Goal: Task Accomplishment & Management: Use online tool/utility

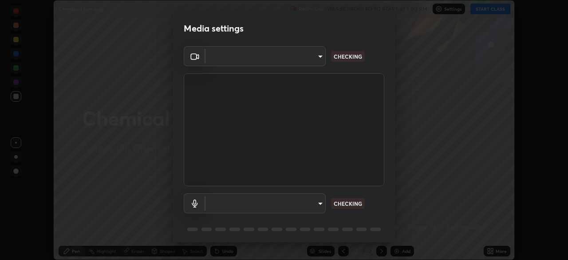
scroll to position [32, 0]
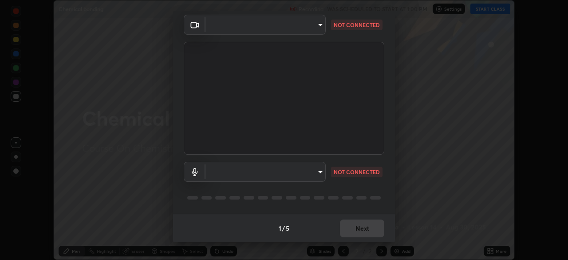
type input "b23672c371ae9b1e2d2e8c1262809c9406dc55f3a12da5c51b420c32c9b17bb4"
type input "648275c7b01502846a7f4ed38d11597b726572db639da1c2fe831b8c329a5919"
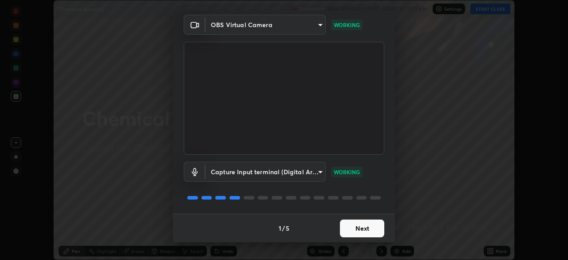
click at [366, 226] on button "Next" at bounding box center [362, 228] width 44 height 18
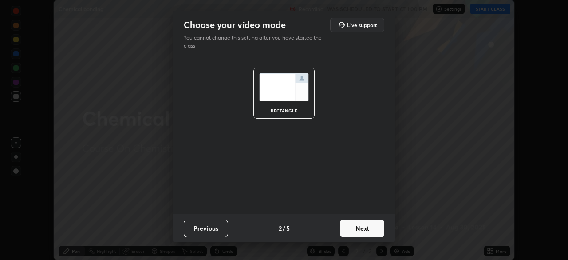
click at [362, 226] on button "Next" at bounding box center [362, 228] width 44 height 18
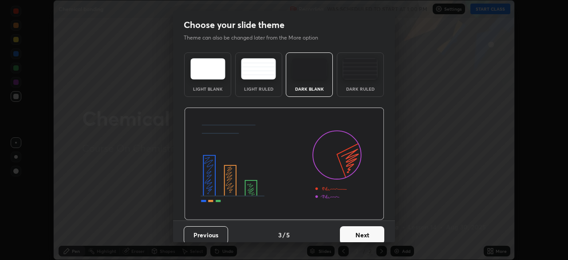
click at [361, 234] on button "Next" at bounding box center [362, 235] width 44 height 18
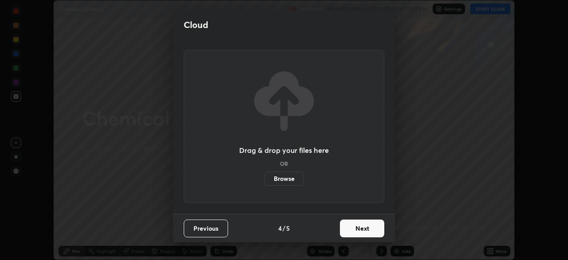
click at [363, 227] on button "Next" at bounding box center [362, 228] width 44 height 18
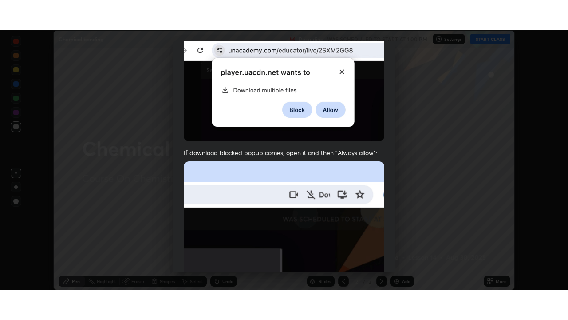
scroll to position [213, 0]
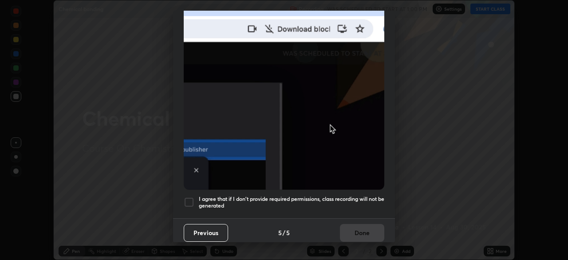
click at [189, 197] on div at bounding box center [189, 202] width 11 height 11
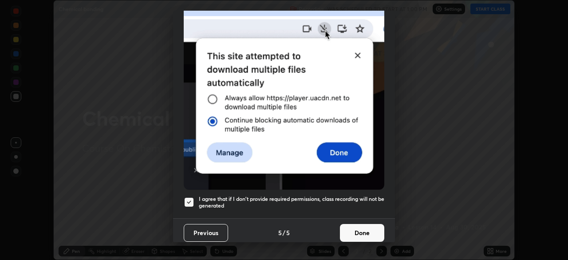
click at [366, 230] on button "Done" at bounding box center [362, 233] width 44 height 18
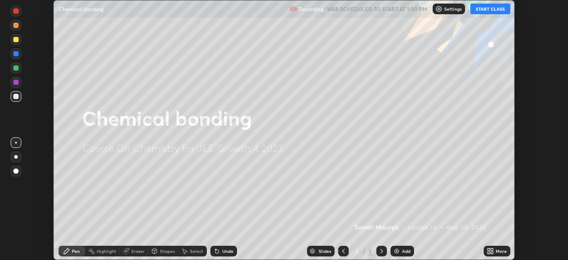
click at [489, 12] on button "START CLASS" at bounding box center [491, 9] width 40 height 11
click at [495, 248] on div "More" at bounding box center [497, 251] width 27 height 11
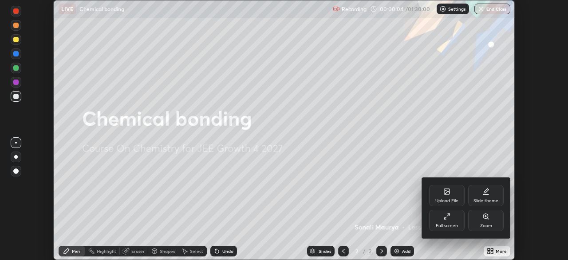
click at [446, 221] on div "Full screen" at bounding box center [447, 220] width 36 height 21
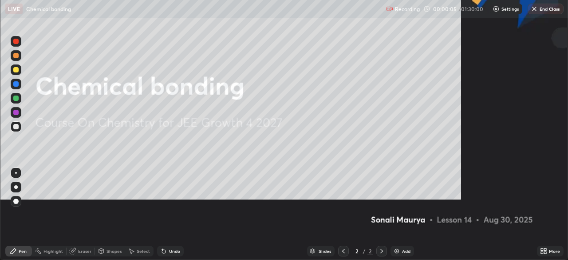
scroll to position [320, 568]
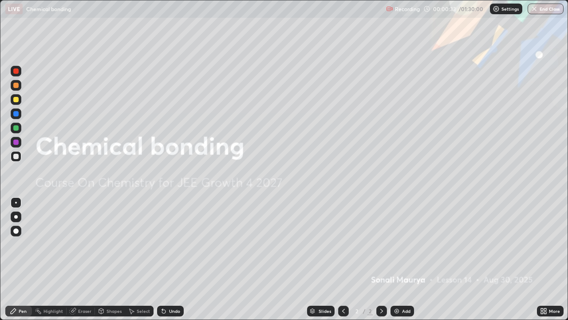
click at [405, 259] on div "Add" at bounding box center [406, 311] width 8 height 4
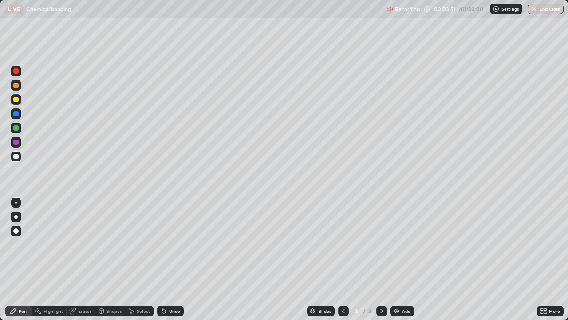
click at [84, 259] on div "Eraser" at bounding box center [84, 311] width 13 height 4
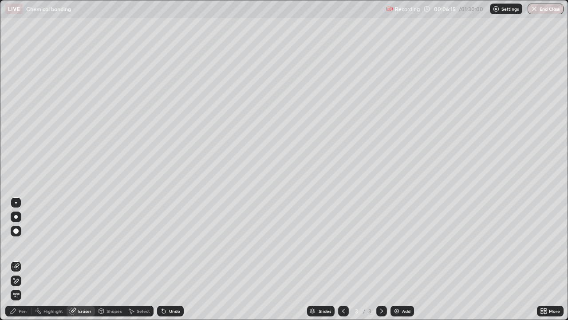
click at [20, 259] on div "Pen" at bounding box center [23, 311] width 8 height 4
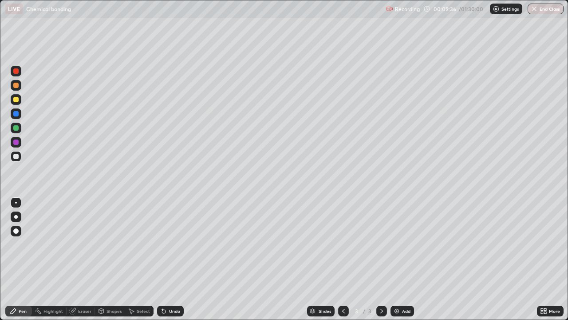
click at [397, 259] on img at bounding box center [396, 310] width 7 height 7
click at [403, 259] on div "Add" at bounding box center [406, 311] width 8 height 4
click at [16, 114] on div at bounding box center [15, 113] width 5 height 5
click at [16, 100] on div at bounding box center [15, 99] width 5 height 5
click at [81, 259] on div "Eraser" at bounding box center [84, 311] width 13 height 4
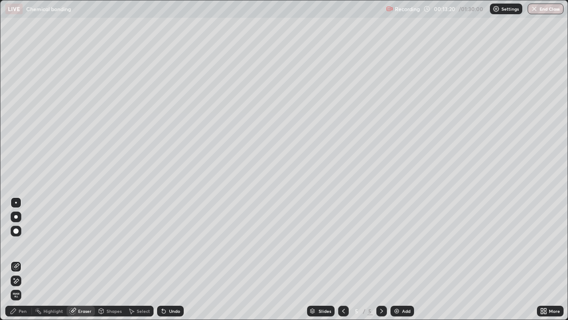
click at [21, 259] on div "Pen" at bounding box center [23, 311] width 8 height 4
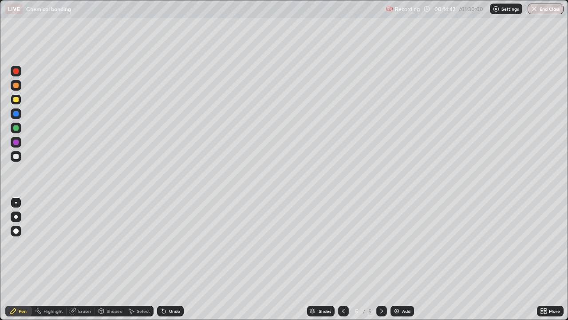
click at [54, 259] on div "Highlight" at bounding box center [54, 311] width 20 height 4
click at [82, 259] on div "Eraser" at bounding box center [84, 311] width 13 height 4
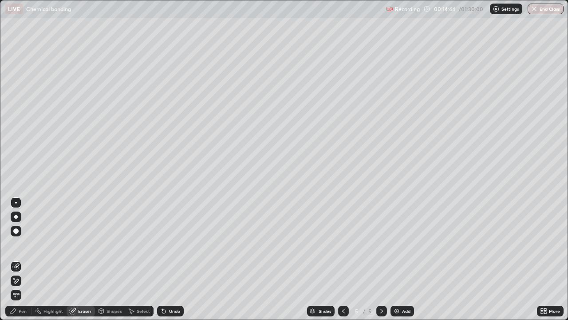
click at [22, 259] on div "Pen" at bounding box center [23, 311] width 8 height 4
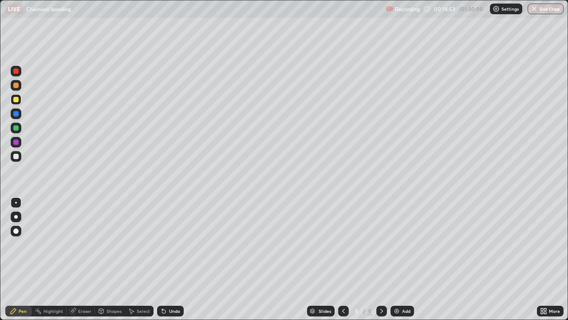
click at [81, 259] on div "Eraser" at bounding box center [84, 311] width 13 height 4
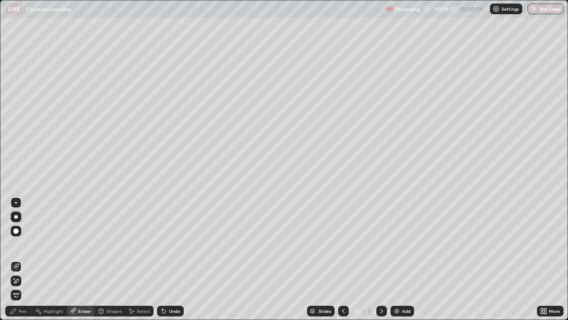
click at [24, 259] on div "Pen" at bounding box center [23, 311] width 8 height 4
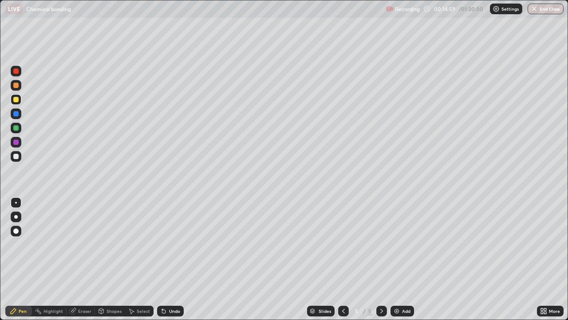
click at [163, 259] on icon at bounding box center [164, 311] width 4 height 4
click at [80, 259] on div "Eraser" at bounding box center [84, 311] width 13 height 4
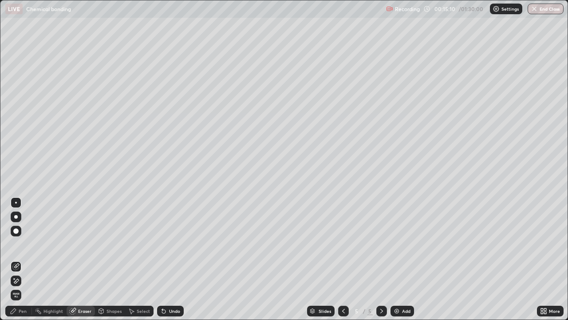
click at [24, 259] on div "Pen" at bounding box center [23, 311] width 8 height 4
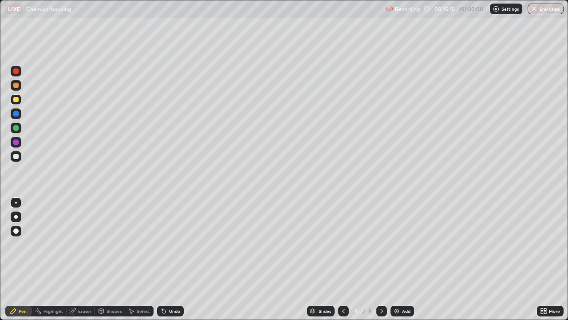
click at [24, 259] on div "Pen" at bounding box center [23, 311] width 8 height 4
click at [23, 259] on div "Pen" at bounding box center [23, 311] width 8 height 4
click at [169, 259] on div "Undo" at bounding box center [174, 311] width 11 height 4
click at [19, 142] on div at bounding box center [16, 142] width 11 height 11
click at [162, 259] on icon at bounding box center [162, 309] width 1 height 1
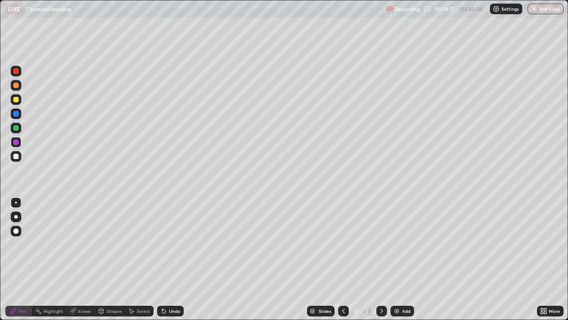
click at [13, 101] on div at bounding box center [15, 99] width 5 height 5
click at [81, 259] on div "Eraser" at bounding box center [84, 311] width 13 height 4
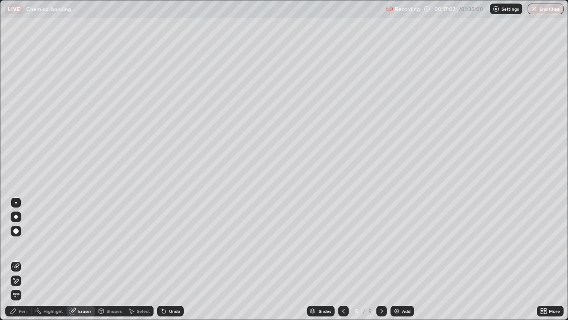
click at [23, 259] on div "Pen" at bounding box center [18, 310] width 27 height 11
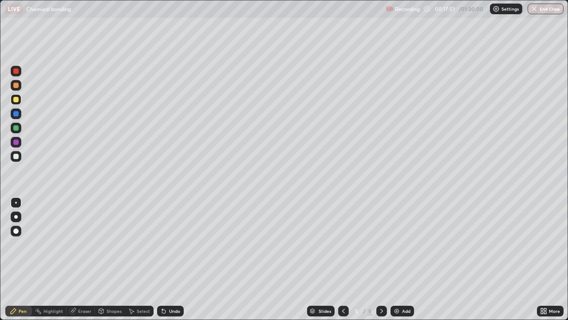
click at [16, 113] on div at bounding box center [15, 113] width 5 height 5
click at [170, 259] on div "Undo" at bounding box center [174, 311] width 11 height 4
click at [174, 259] on div "Undo" at bounding box center [174, 311] width 11 height 4
click at [176, 259] on div "Undo" at bounding box center [174, 311] width 11 height 4
click at [88, 259] on div "Eraser" at bounding box center [84, 311] width 13 height 4
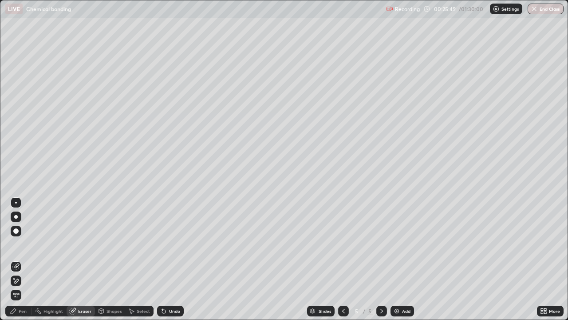
click at [22, 259] on div "Pen" at bounding box center [23, 311] width 8 height 4
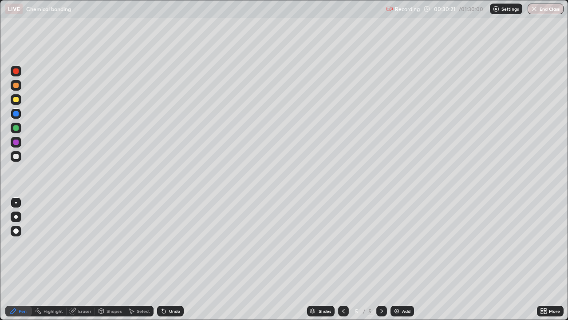
click at [400, 259] on div "Add" at bounding box center [403, 310] width 24 height 11
click at [85, 259] on div "Eraser" at bounding box center [84, 311] width 13 height 4
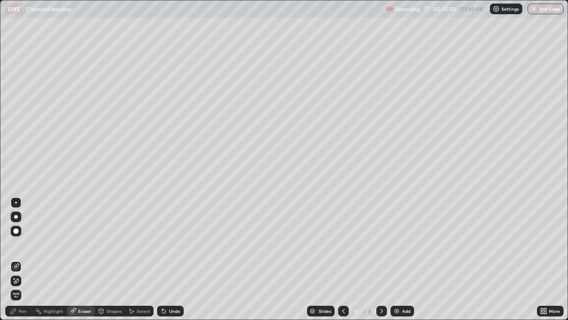
click at [24, 259] on div "Pen" at bounding box center [23, 311] width 8 height 4
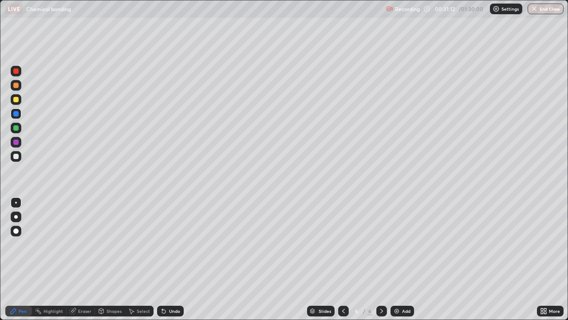
click at [16, 99] on div at bounding box center [15, 99] width 5 height 5
click at [86, 259] on div "Eraser" at bounding box center [84, 311] width 13 height 4
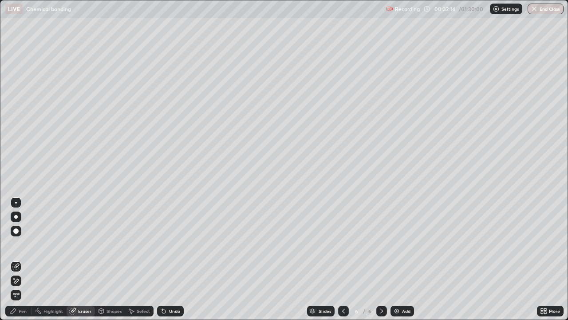
click at [26, 259] on div "Pen" at bounding box center [18, 310] width 27 height 11
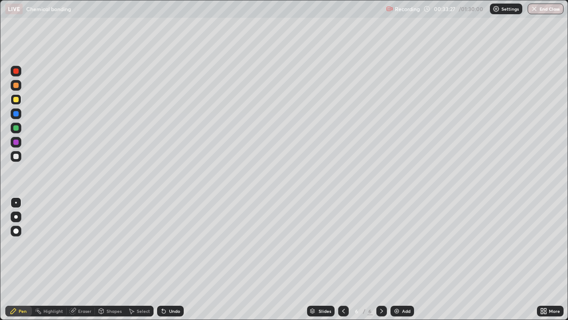
click at [83, 259] on div "Eraser" at bounding box center [84, 311] width 13 height 4
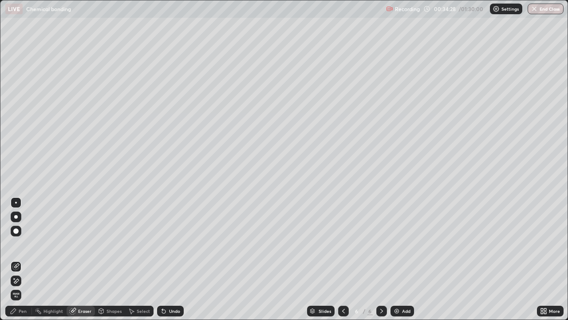
click at [399, 259] on img at bounding box center [396, 310] width 7 height 7
click at [28, 259] on div "Pen" at bounding box center [18, 310] width 27 height 11
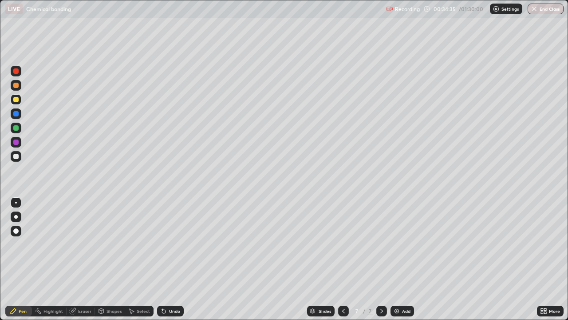
click at [12, 204] on div at bounding box center [16, 202] width 11 height 11
click at [16, 202] on div at bounding box center [16, 203] width 2 height 2
click at [73, 259] on icon at bounding box center [73, 311] width 6 height 6
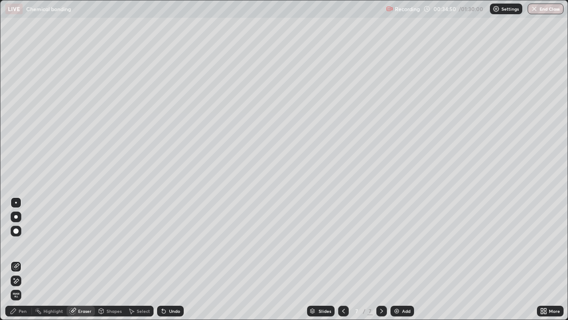
click at [65, 259] on div "Highlight" at bounding box center [49, 310] width 35 height 11
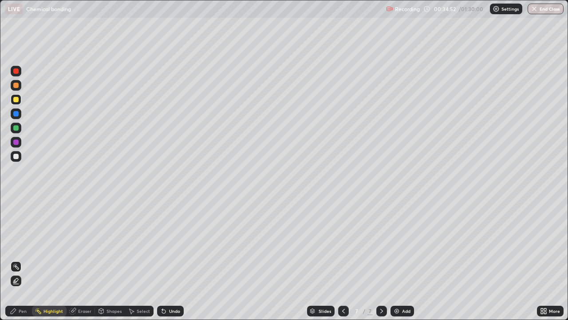
click at [89, 259] on div "Eraser" at bounding box center [84, 311] width 13 height 4
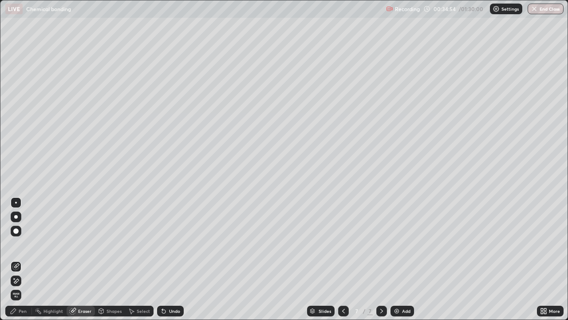
click at [18, 259] on div "Pen" at bounding box center [18, 310] width 27 height 11
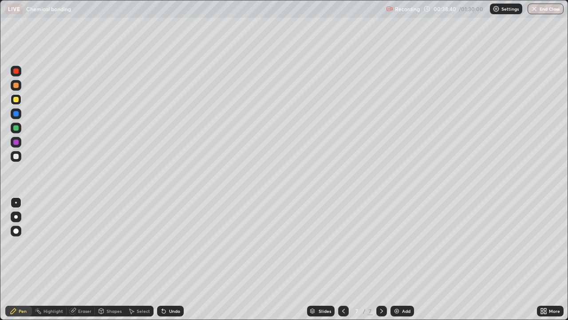
click at [408, 259] on div "Add" at bounding box center [403, 310] width 24 height 11
click at [406, 259] on div "Add" at bounding box center [403, 310] width 24 height 11
click at [342, 259] on icon at bounding box center [343, 310] width 7 height 7
click at [381, 259] on icon at bounding box center [381, 310] width 7 height 7
click at [180, 259] on div "Undo" at bounding box center [170, 310] width 27 height 11
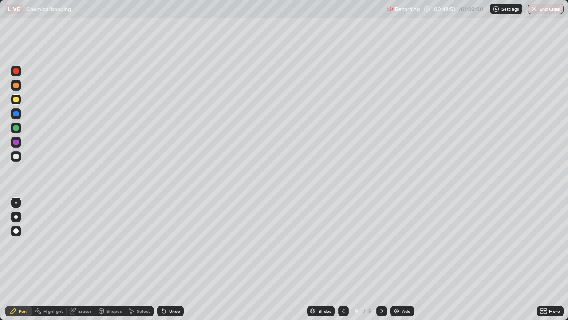
click at [173, 259] on div "Undo" at bounding box center [170, 310] width 27 height 11
click at [405, 259] on div "Add" at bounding box center [406, 311] width 8 height 4
click at [15, 112] on div at bounding box center [15, 113] width 5 height 5
click at [16, 85] on div at bounding box center [15, 85] width 5 height 5
click at [89, 259] on div "Eraser" at bounding box center [84, 311] width 13 height 4
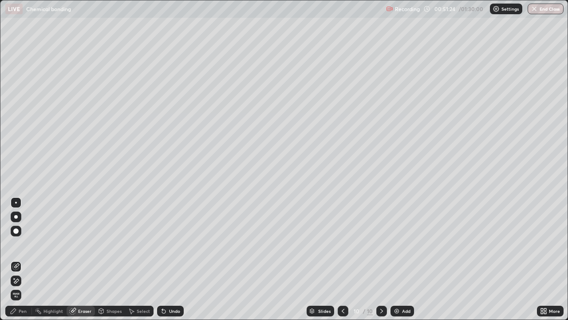
click at [19, 259] on div "Pen" at bounding box center [18, 310] width 27 height 11
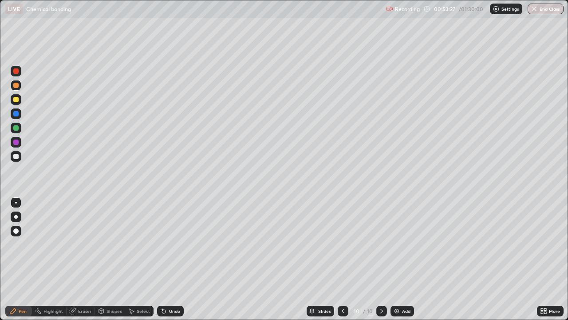
click at [59, 259] on div "Highlight" at bounding box center [54, 311] width 20 height 4
click at [110, 259] on div "Shapes" at bounding box center [114, 311] width 15 height 4
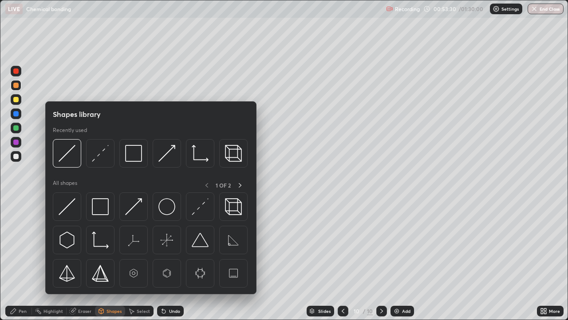
click at [84, 259] on div "Eraser" at bounding box center [84, 311] width 13 height 4
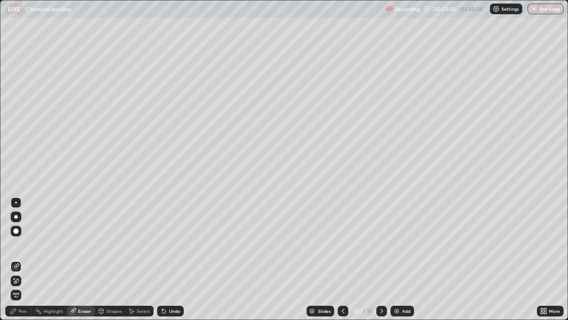
click at [24, 259] on div "Pen" at bounding box center [23, 311] width 8 height 4
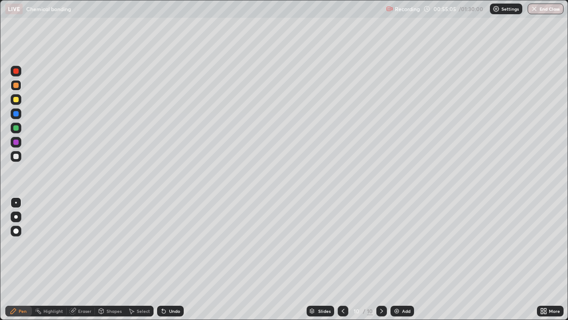
click at [14, 140] on div at bounding box center [15, 141] width 5 height 5
click at [85, 259] on div "Eraser" at bounding box center [84, 311] width 13 height 4
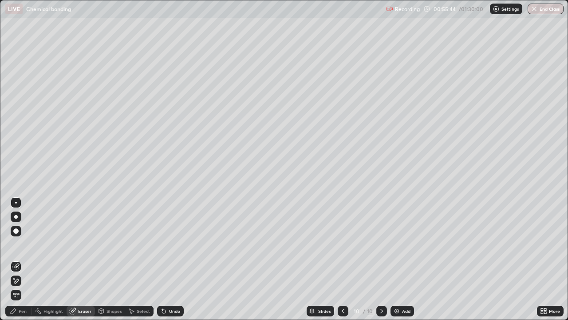
click at [26, 259] on div "Pen" at bounding box center [23, 311] width 8 height 4
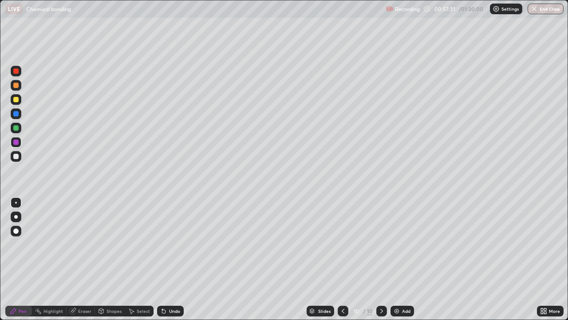
click at [81, 259] on div "Eraser" at bounding box center [81, 310] width 28 height 11
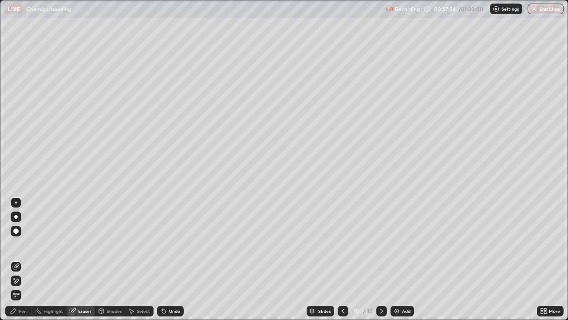
click at [21, 259] on div "Pen" at bounding box center [18, 310] width 27 height 11
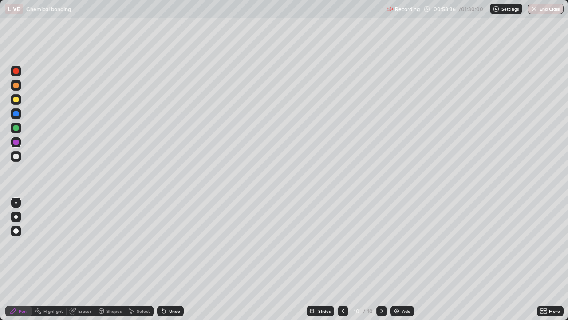
click at [81, 259] on div "Eraser" at bounding box center [84, 311] width 13 height 4
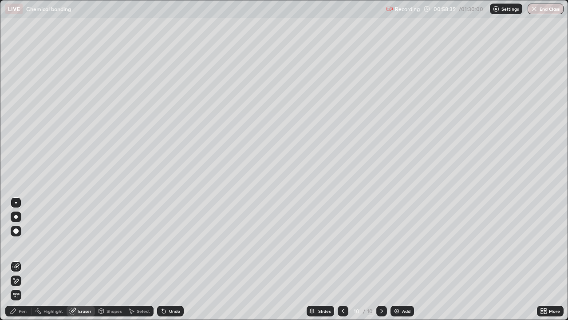
click at [24, 259] on div "Pen" at bounding box center [23, 311] width 8 height 4
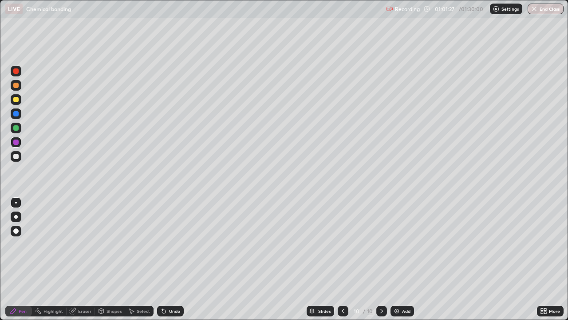
click at [400, 259] on img at bounding box center [396, 310] width 7 height 7
click at [16, 87] on div at bounding box center [15, 85] width 5 height 5
click at [12, 116] on div at bounding box center [16, 113] width 11 height 11
click at [17, 84] on div at bounding box center [15, 85] width 5 height 5
click at [20, 129] on div at bounding box center [16, 128] width 11 height 11
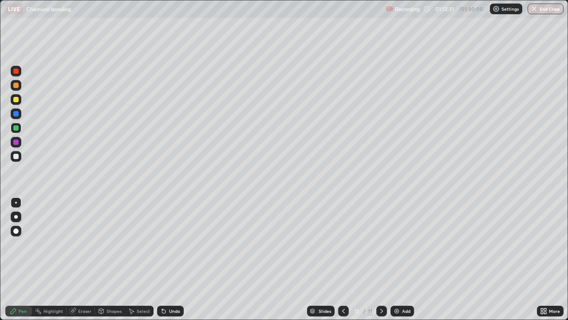
click at [344, 259] on icon at bounding box center [343, 310] width 7 height 7
click at [381, 259] on icon at bounding box center [381, 310] width 7 height 7
click at [391, 259] on div "Add" at bounding box center [403, 310] width 24 height 11
click at [84, 259] on div "Eraser" at bounding box center [81, 310] width 28 height 11
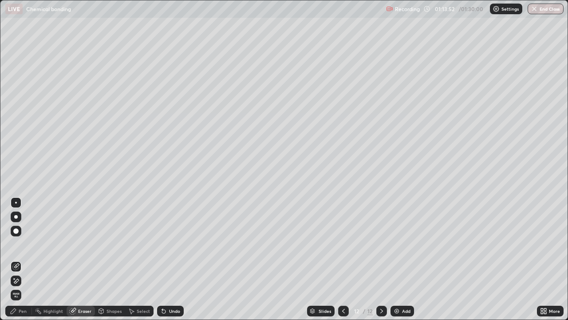
click at [25, 259] on div "Pen" at bounding box center [23, 311] width 8 height 4
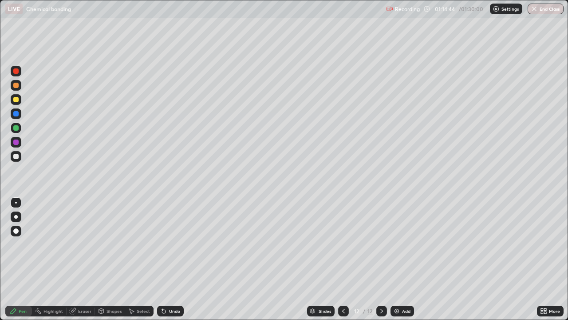
click at [85, 259] on div "Eraser" at bounding box center [81, 310] width 28 height 11
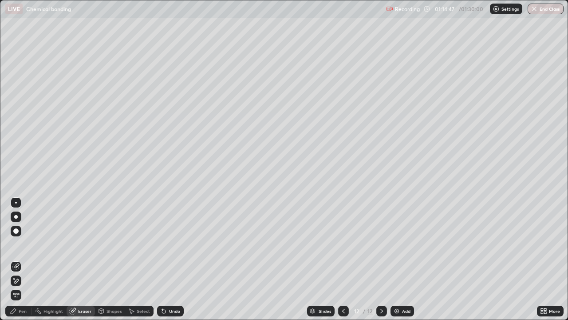
click at [18, 259] on div "Pen" at bounding box center [18, 310] width 27 height 11
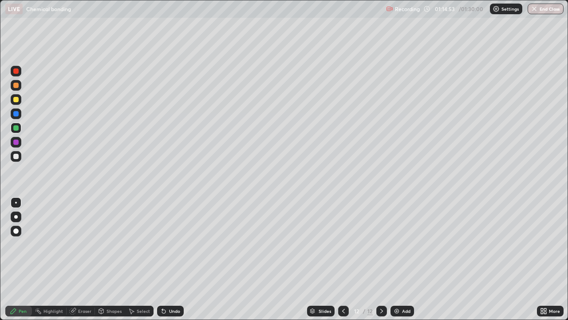
click at [173, 259] on div "Undo" at bounding box center [174, 311] width 11 height 4
click at [84, 259] on div "Eraser" at bounding box center [84, 311] width 13 height 4
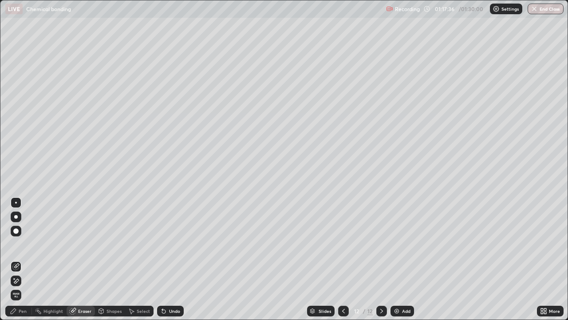
click at [404, 259] on div "Add" at bounding box center [406, 311] width 8 height 4
click at [22, 259] on div "Pen" at bounding box center [18, 310] width 27 height 11
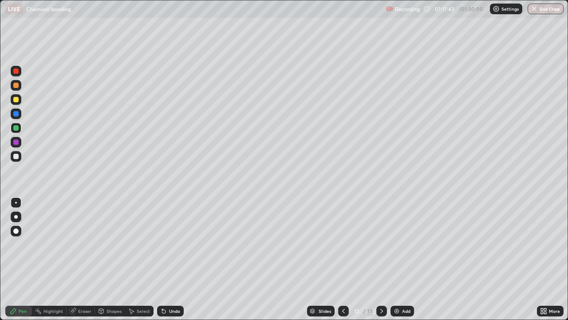
click at [20, 85] on div at bounding box center [16, 85] width 11 height 11
click at [17, 99] on div at bounding box center [15, 99] width 5 height 5
click at [166, 259] on div "Undo" at bounding box center [170, 310] width 27 height 11
click at [176, 259] on div "Undo" at bounding box center [174, 311] width 11 height 4
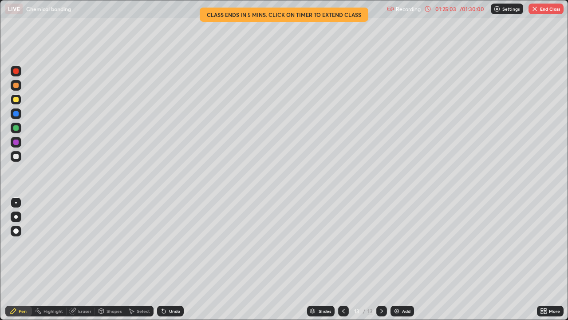
click at [545, 12] on button "End Class" at bounding box center [546, 9] width 35 height 11
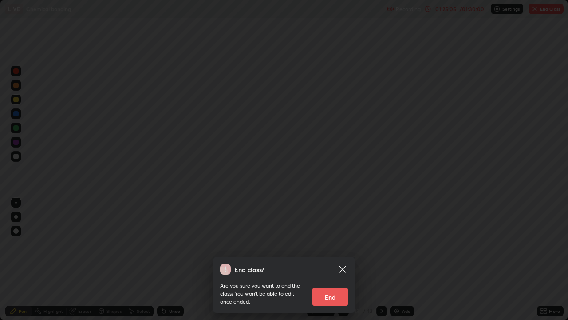
click at [335, 259] on button "End" at bounding box center [331, 297] width 36 height 18
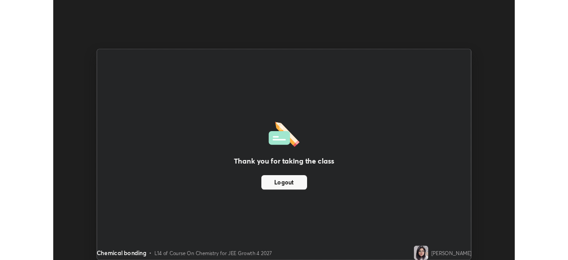
scroll to position [44140, 43831]
